Goal: Check status

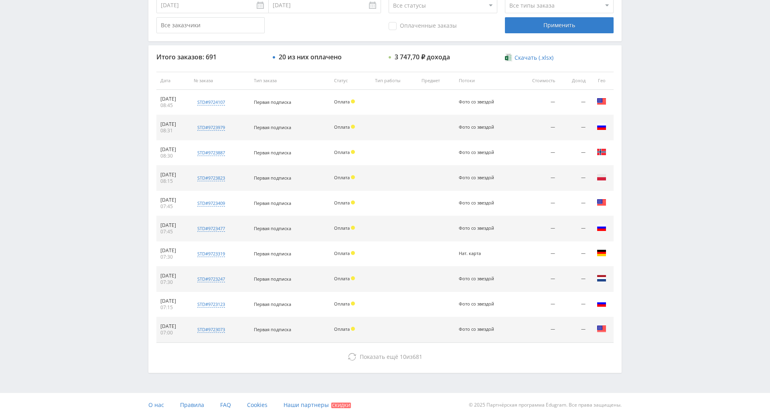
drag, startPoint x: 650, startPoint y: 295, endPoint x: 633, endPoint y: 291, distance: 18.1
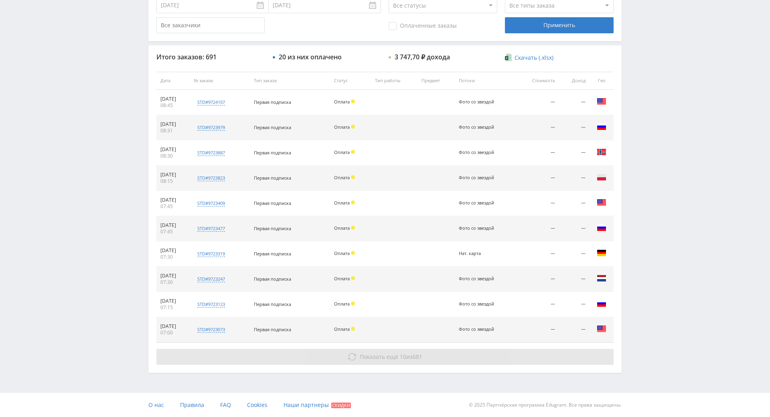
click at [524, 349] on button "Показать ещё 10 из 681" at bounding box center [384, 357] width 457 height 16
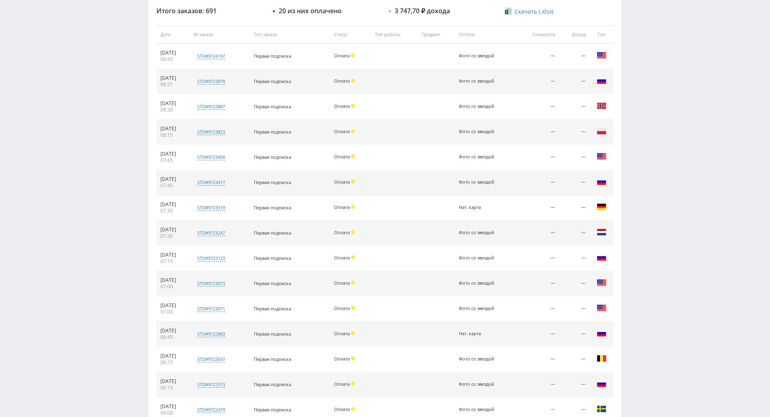
drag, startPoint x: 659, startPoint y: 301, endPoint x: 666, endPoint y: 346, distance: 45.0
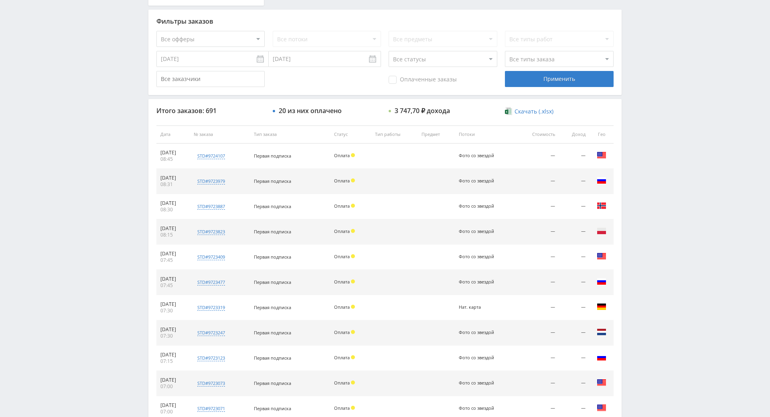
scroll to position [0, 0]
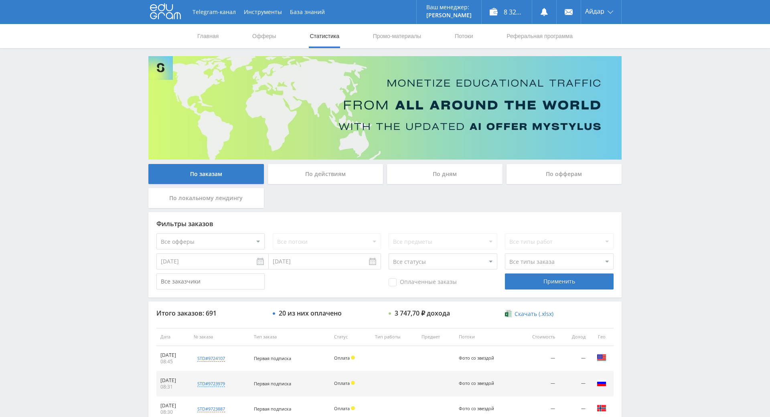
drag, startPoint x: 666, startPoint y: 347, endPoint x: 597, endPoint y: 184, distance: 176.6
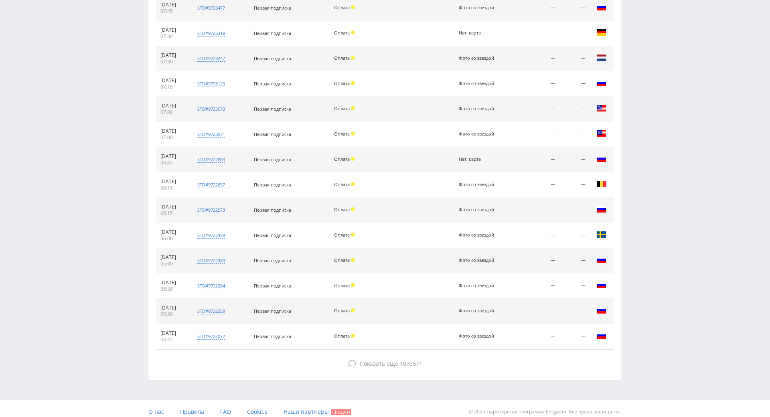
scroll to position [514, 0]
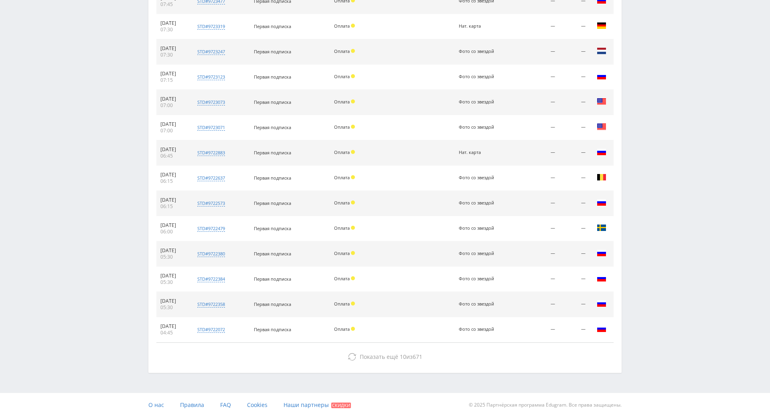
drag, startPoint x: 356, startPoint y: 206, endPoint x: 371, endPoint y: 251, distance: 48.1
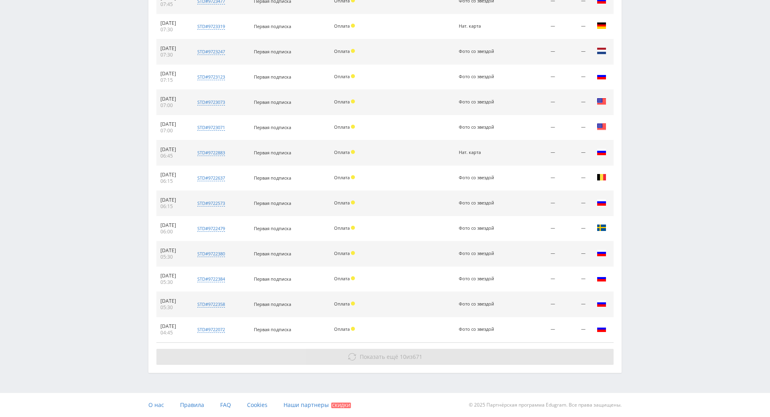
drag, startPoint x: 361, startPoint y: 332, endPoint x: 399, endPoint y: 327, distance: 37.6
click at [367, 336] on div "Итого заказов: 691 20 из них оплачено 3 747,70 ₽ дохода Скачать (.xlsx) Дата № …" at bounding box center [384, 95] width 473 height 554
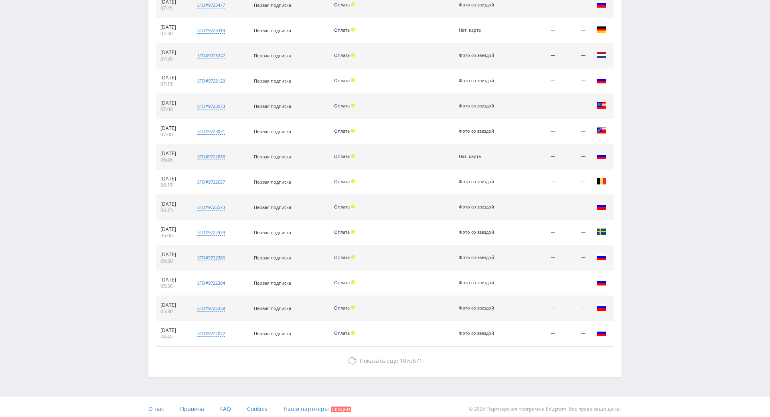
drag, startPoint x: 639, startPoint y: 291, endPoint x: 619, endPoint y: 256, distance: 40.2
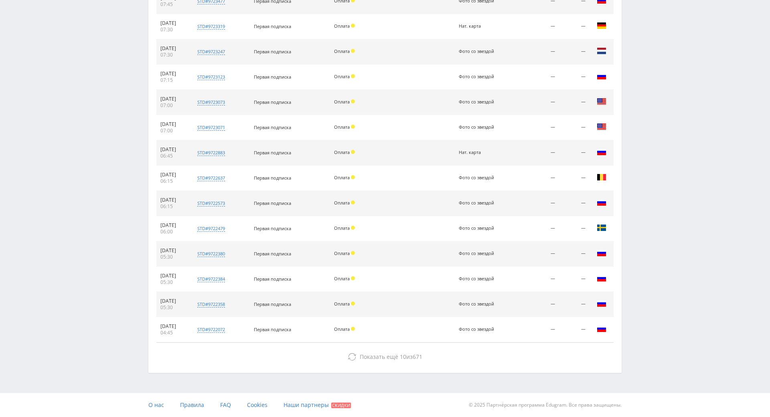
drag, startPoint x: 102, startPoint y: 133, endPoint x: 299, endPoint y: 276, distance: 242.8
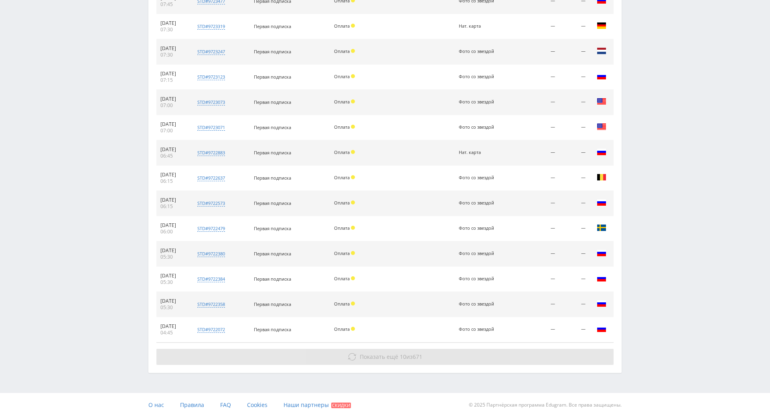
click at [384, 353] on span "Показать ещё" at bounding box center [379, 357] width 38 height 8
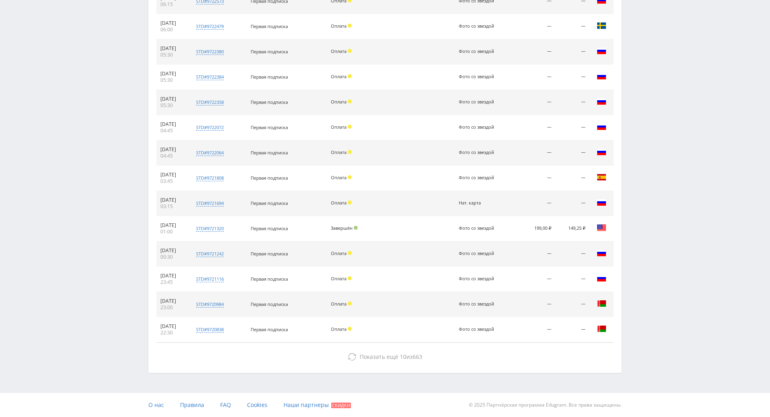
drag, startPoint x: 708, startPoint y: 322, endPoint x: 714, endPoint y: 330, distance: 10.6
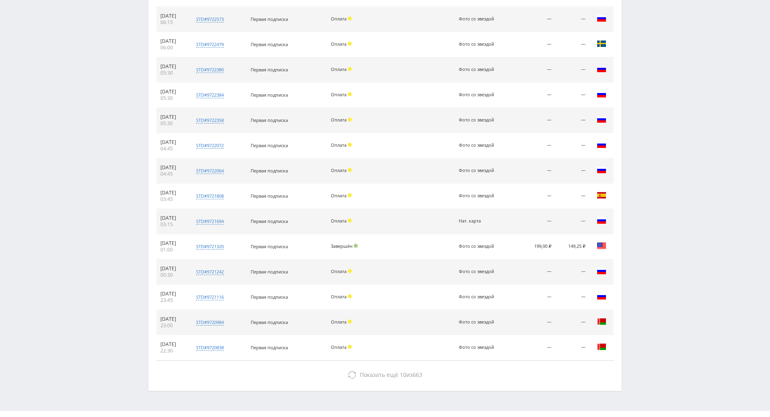
scroll to position [716, 0]
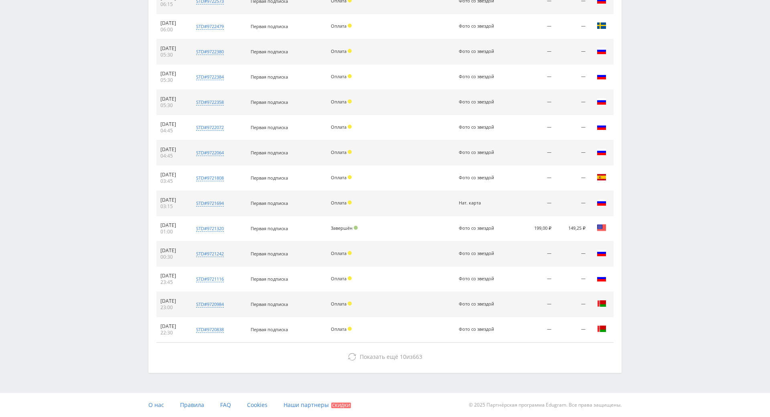
drag, startPoint x: 685, startPoint y: 311, endPoint x: 547, endPoint y: 382, distance: 154.9
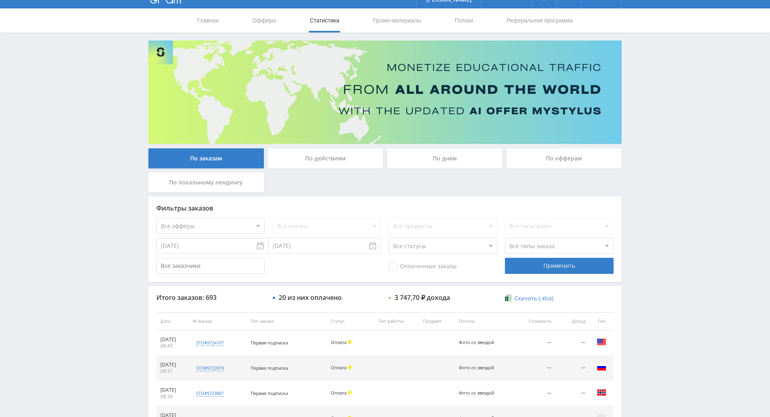
scroll to position [0, 0]
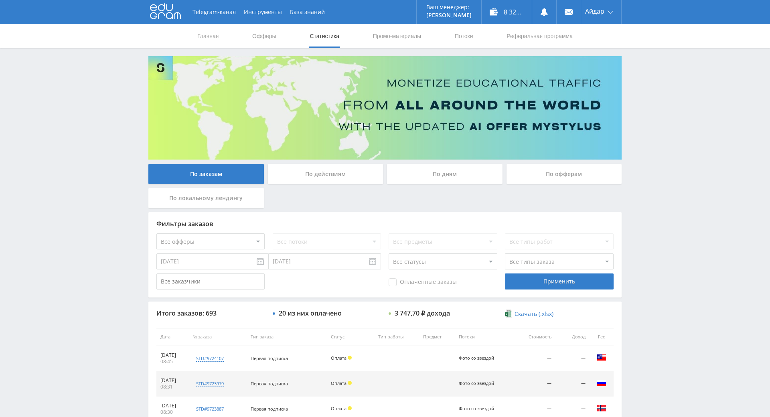
drag, startPoint x: 700, startPoint y: 295, endPoint x: 634, endPoint y: 230, distance: 93.0
drag, startPoint x: 345, startPoint y: 208, endPoint x: 343, endPoint y: 121, distance: 86.2
drag, startPoint x: 671, startPoint y: 204, endPoint x: 659, endPoint y: 143, distance: 62.1
drag, startPoint x: 659, startPoint y: 143, endPoint x: 655, endPoint y: 140, distance: 5.1
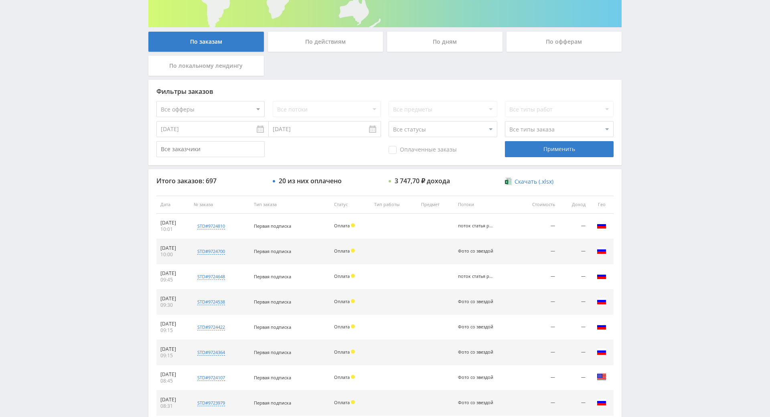
drag, startPoint x: 649, startPoint y: 135, endPoint x: 653, endPoint y: 170, distance: 35.9
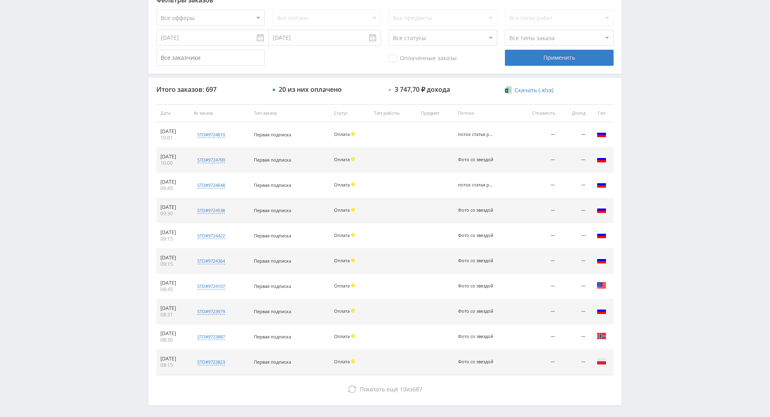
drag, startPoint x: 649, startPoint y: 174, endPoint x: 632, endPoint y: 199, distance: 30.6
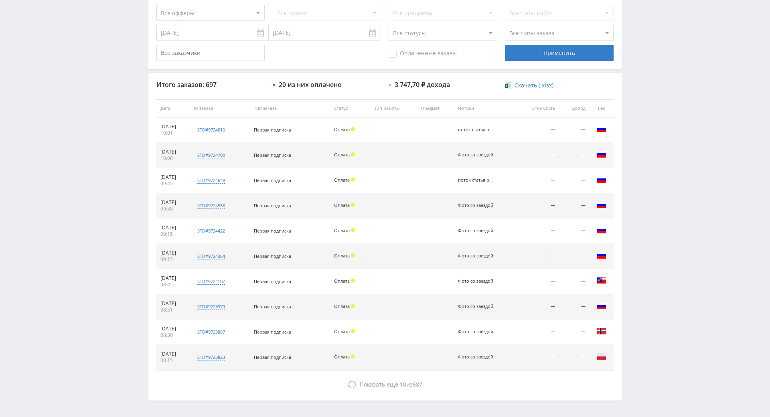
drag, startPoint x: 664, startPoint y: 195, endPoint x: 656, endPoint y: 142, distance: 53.5
click at [656, 142] on div "Telegram-канал Инструменты База знаний Ваш менеджер: [PERSON_NAME] Alex Online …" at bounding box center [385, 107] width 770 height 673
click at [657, 148] on div "Telegram-канал Инструменты База знаний Ваш менеджер: [PERSON_NAME] Alex Online …" at bounding box center [385, 107] width 770 height 673
click at [657, 128] on div "Telegram-канал Инструменты База знаний Ваш менеджер: [PERSON_NAME] Alex Online …" at bounding box center [385, 107] width 770 height 673
click at [657, 127] on div "Telegram-канал Инструменты База знаний Ваш менеджер: [PERSON_NAME] Alex Online …" at bounding box center [385, 107] width 770 height 673
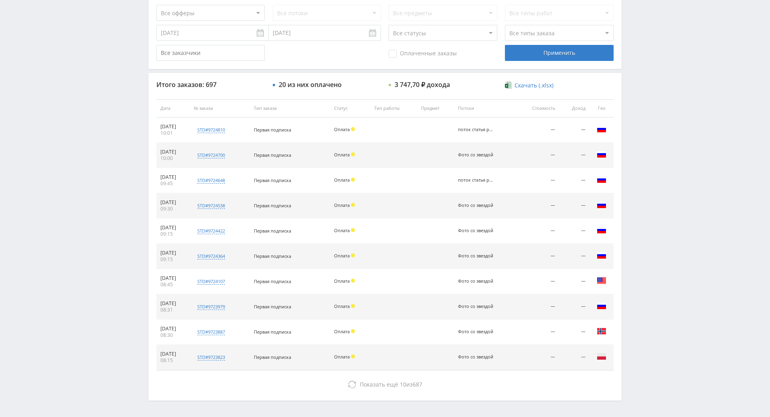
click at [653, 108] on div "Telegram-канал Инструменты База знаний Ваш менеджер: [PERSON_NAME] Alex Online …" at bounding box center [385, 107] width 770 height 673
click at [652, 111] on div "Telegram-канал Инструменты База знаний Ваш менеджер: [PERSON_NAME] Alex Online …" at bounding box center [385, 107] width 770 height 673
drag, startPoint x: 653, startPoint y: 113, endPoint x: 649, endPoint y: 104, distance: 9.9
click at [653, 114] on div "Telegram-канал Инструменты База знаний Ваш менеджер: [PERSON_NAME] Alex Online …" at bounding box center [385, 107] width 770 height 673
click at [649, 104] on div "Telegram-канал Инструменты База знаний Ваш менеджер: [PERSON_NAME] Alex Online …" at bounding box center [385, 107] width 770 height 673
